Goal: Find specific page/section: Find specific page/section

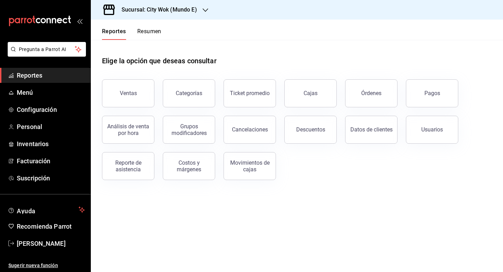
click at [158, 35] on button "Resumen" at bounding box center [149, 34] width 24 height 12
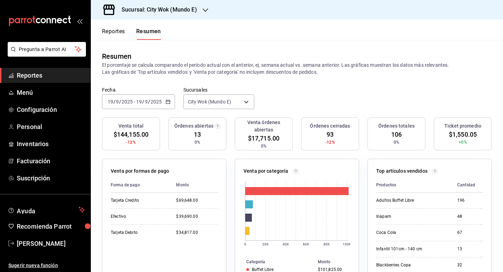
click at [203, 9] on icon "button" at bounding box center [206, 9] width 6 height 3
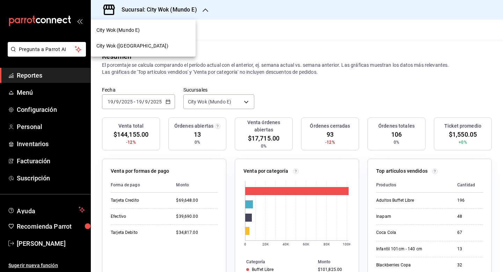
click at [166, 33] on div "City Wok (Mundo E)" at bounding box center [143, 30] width 94 height 7
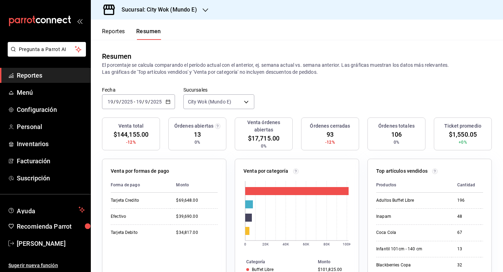
click at [169, 10] on h3 "Sucursal: City Wok (Mundo E)" at bounding box center [156, 10] width 81 height 8
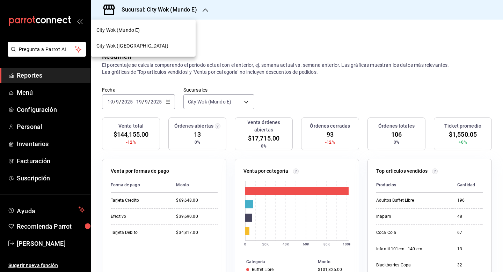
click at [155, 46] on div "City Wok ([GEOGRAPHIC_DATA])" at bounding box center [143, 45] width 94 height 7
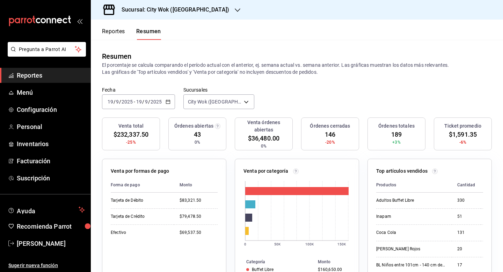
click at [167, 8] on h3 "Sucursal: City Wok ([GEOGRAPHIC_DATA])" at bounding box center [172, 10] width 113 height 8
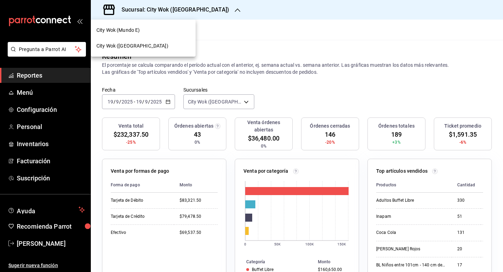
click at [150, 29] on div "City Wok (Mundo E)" at bounding box center [143, 30] width 94 height 7
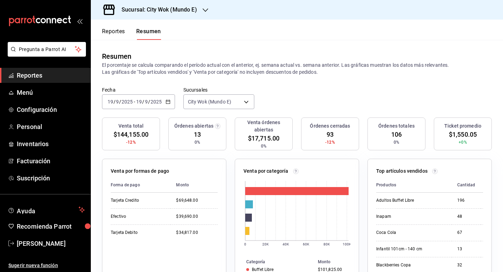
click at [168, 13] on h3 "Sucursal: City Wok (Mundo E)" at bounding box center [156, 10] width 81 height 8
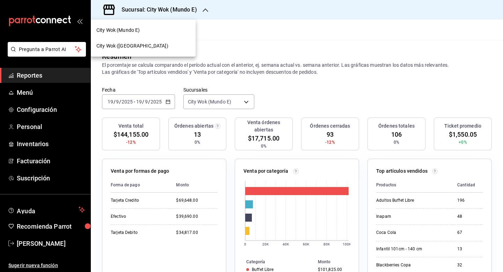
click at [147, 48] on div "City Wok ([GEOGRAPHIC_DATA])" at bounding box center [143, 45] width 94 height 7
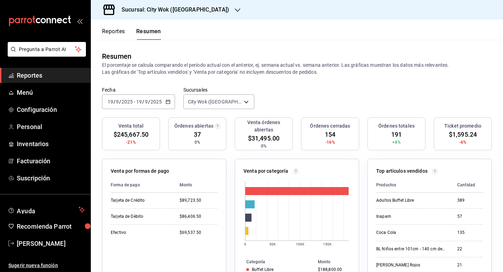
click at [182, 14] on h3 "Sucursal: City Wok ([GEOGRAPHIC_DATA])" at bounding box center [172, 10] width 113 height 8
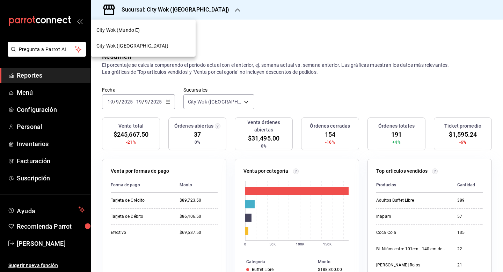
click at [152, 30] on div "City Wok (Mundo E)" at bounding box center [143, 30] width 94 height 7
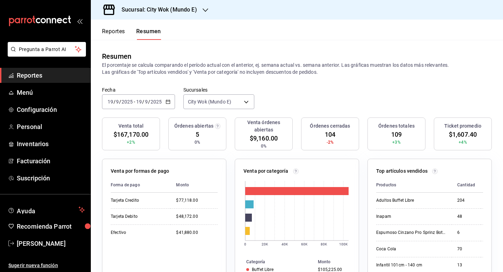
click at [176, 6] on h3 "Sucursal: City Wok (Mundo E)" at bounding box center [156, 10] width 81 height 8
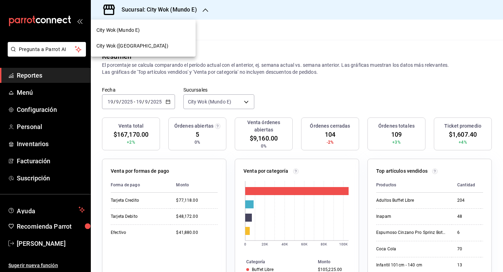
click at [173, 44] on div "City Wok ([GEOGRAPHIC_DATA])" at bounding box center [143, 45] width 94 height 7
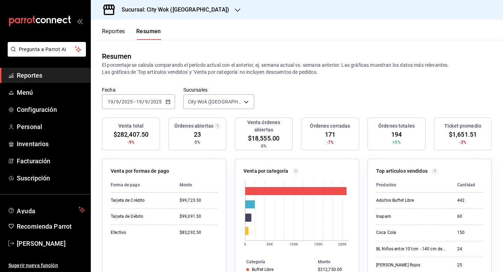
click at [158, 10] on h3 "Sucursal: City Wok ([GEOGRAPHIC_DATA])" at bounding box center [172, 10] width 113 height 8
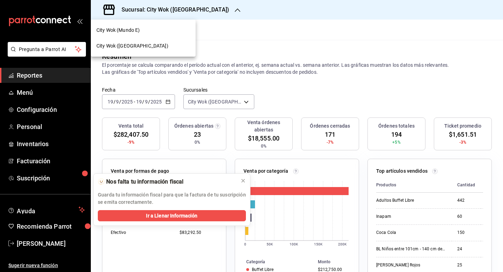
click at [153, 35] on div "City Wok (Mundo E)" at bounding box center [143, 30] width 105 height 16
